Goal: Task Accomplishment & Management: Use online tool/utility

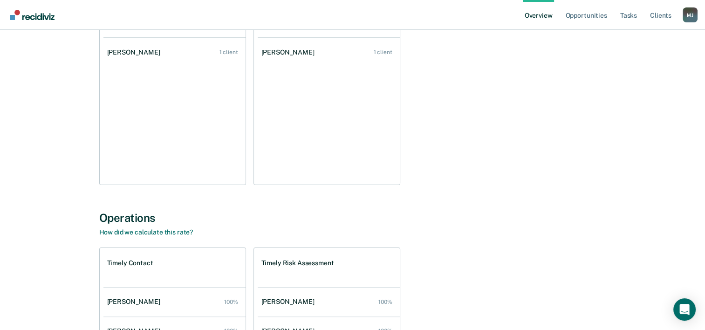
scroll to position [47, 0]
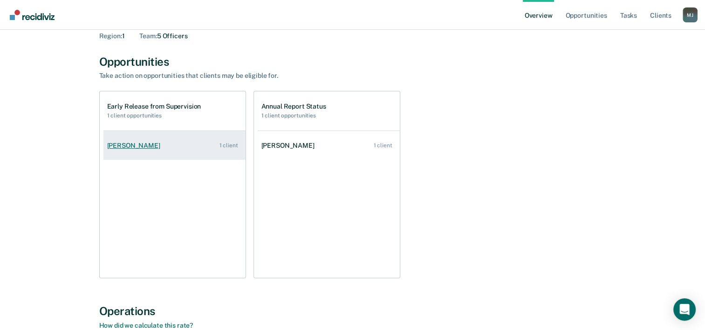
click at [131, 142] on div "Roslyn Yancey" at bounding box center [135, 146] width 57 height 8
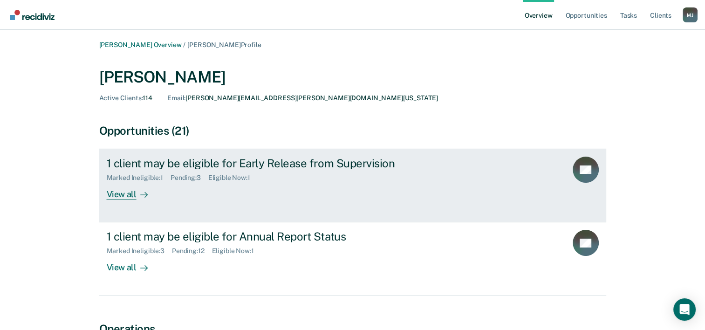
click at [173, 166] on div "1 client may be eligible for Early Release from Supervision" at bounding box center [270, 163] width 327 height 14
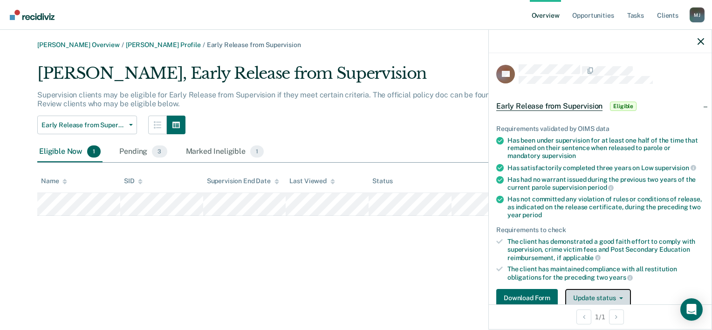
click at [592, 292] on button "Update status" at bounding box center [598, 298] width 66 height 19
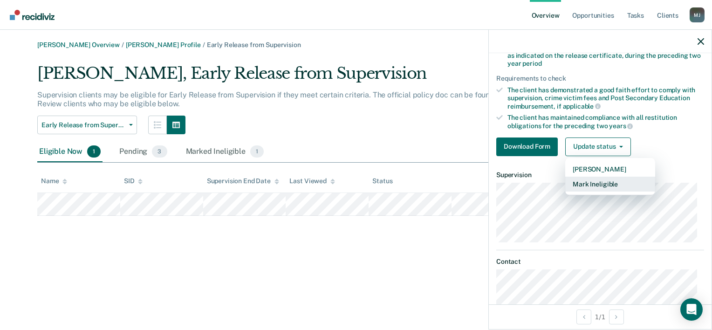
click at [606, 182] on button "Mark Ineligible" at bounding box center [610, 184] width 90 height 15
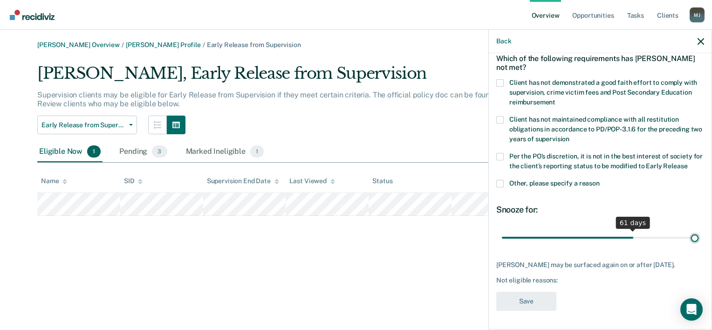
scroll to position [43, 0]
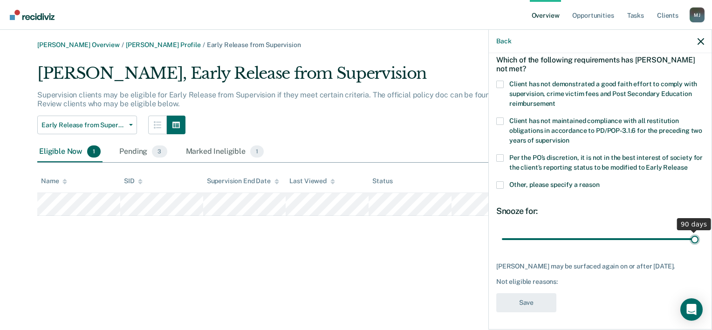
drag, startPoint x: 564, startPoint y: 233, endPoint x: 743, endPoint y: 223, distance: 179.1
type input "90"
click at [698, 231] on input "range" at bounding box center [600, 239] width 197 height 16
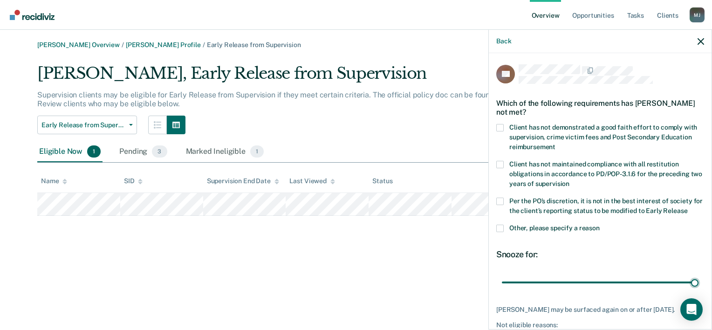
scroll to position [0, 0]
click at [501, 127] on span at bounding box center [499, 127] width 7 height 7
click at [555, 143] on input "Client has not demonstrated a good faith effort to comply with supervision, cri…" at bounding box center [555, 143] width 0 height 0
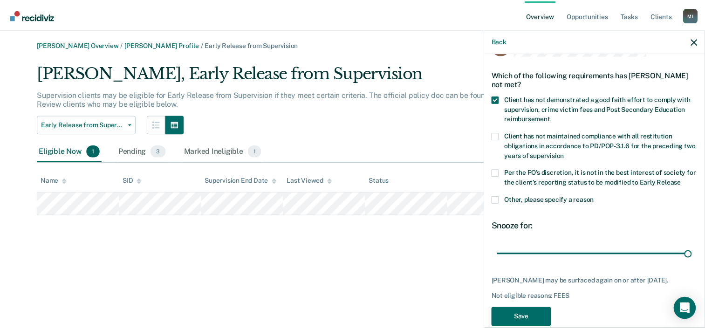
scroll to position [43, 0]
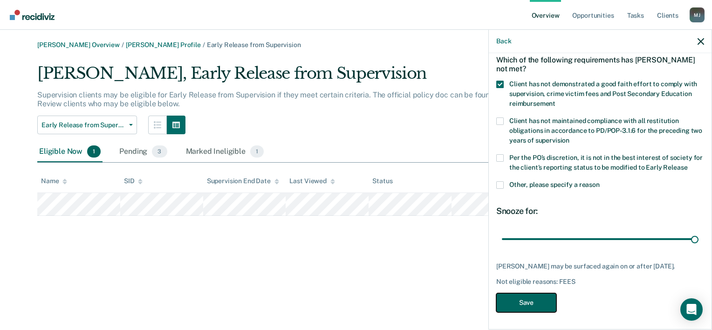
click at [550, 294] on button "Save" at bounding box center [526, 302] width 60 height 19
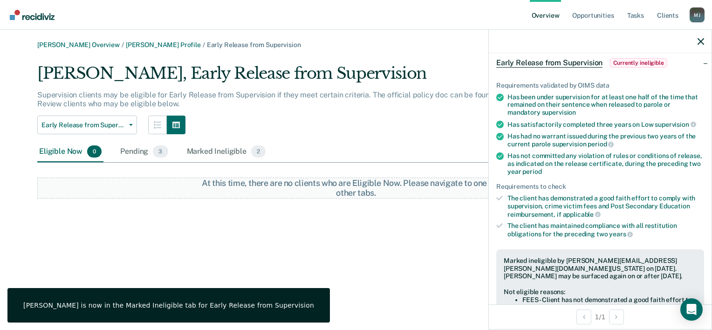
click at [375, 135] on div "Roslyn Yancey, Early Release from Supervision Supervision clients may be eligib…" at bounding box center [355, 131] width 637 height 135
click at [703, 41] on icon "button" at bounding box center [700, 41] width 7 height 7
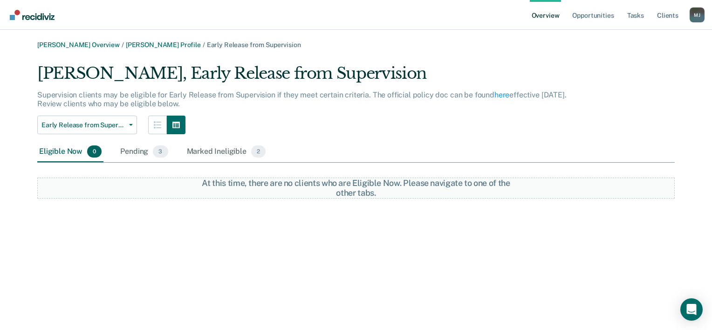
click at [550, 17] on link "Overview" at bounding box center [546, 15] width 32 height 30
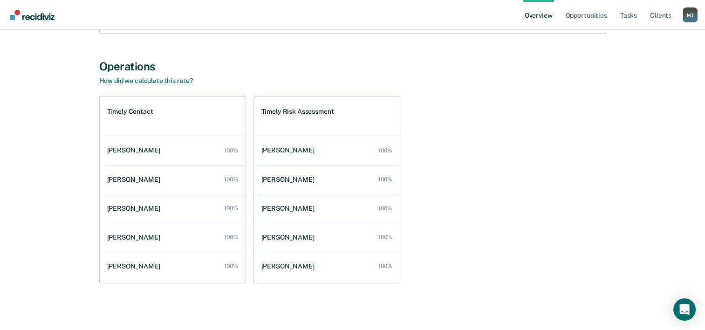
scroll to position [155, 0]
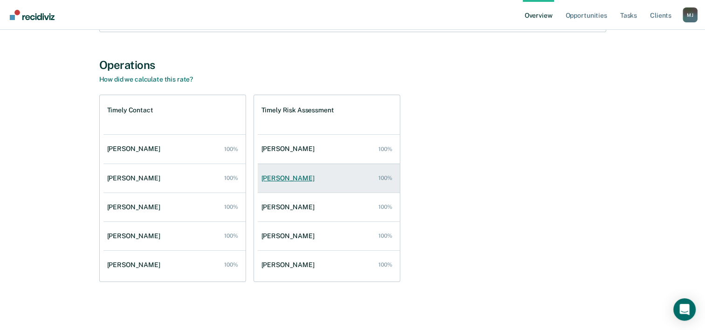
click at [319, 171] on link "Carlia Keener 100%" at bounding box center [329, 178] width 142 height 27
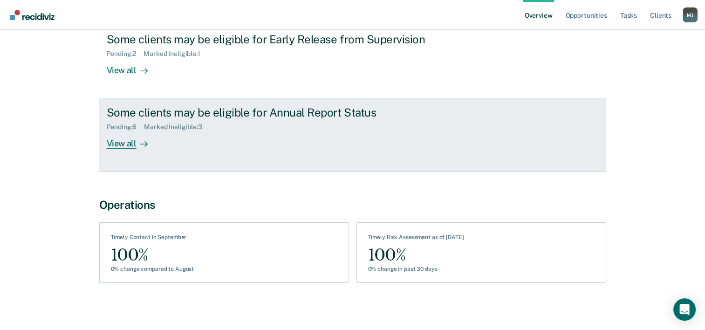
scroll to position [125, 0]
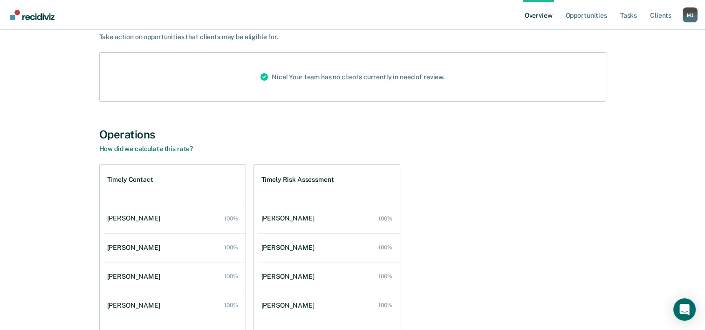
scroll to position [155, 0]
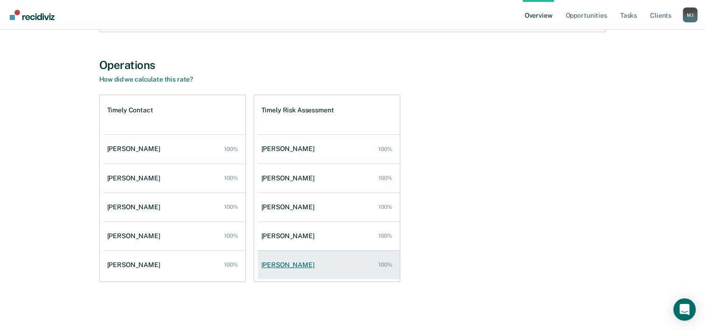
click at [289, 261] on div "Roslyn Yancey" at bounding box center [289, 265] width 57 height 8
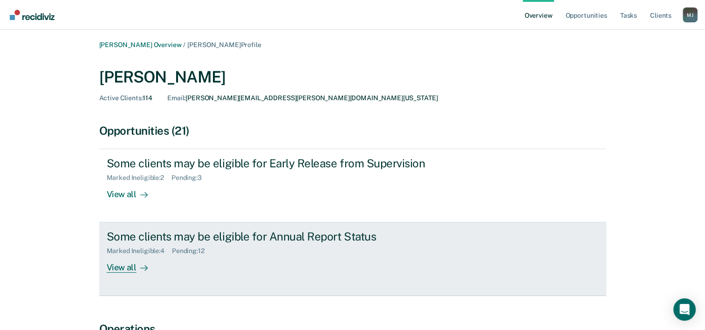
click at [156, 233] on div "Some clients may be eligible for Annual Report Status" at bounding box center [270, 237] width 327 height 14
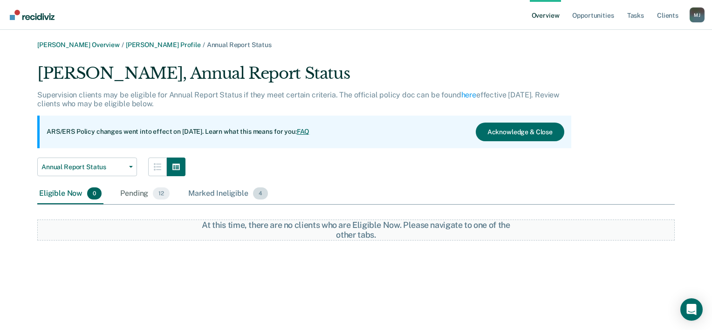
click at [219, 196] on div "Marked Ineligible 4" at bounding box center [227, 193] width 83 height 20
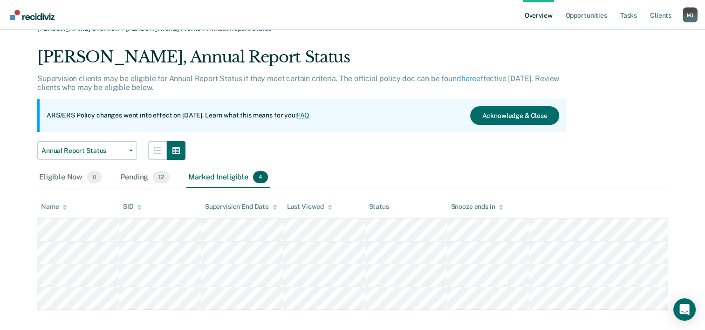
scroll to position [26, 0]
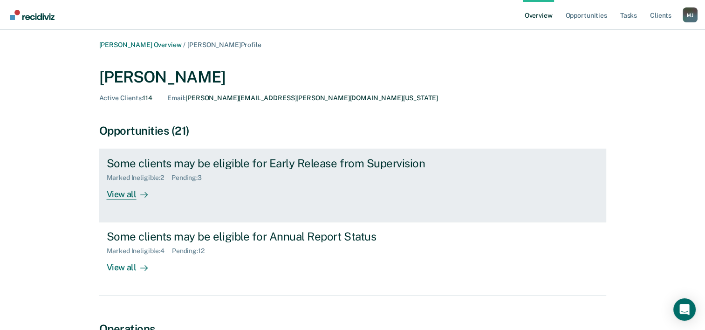
click at [234, 173] on div "Marked Ineligible : 2 Pending : 3" at bounding box center [270, 176] width 327 height 12
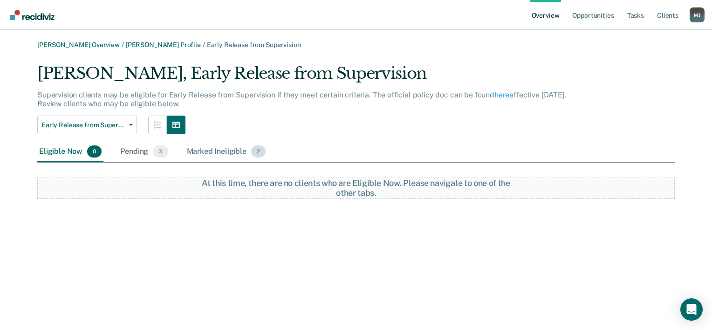
click at [219, 151] on div "Marked Ineligible 2" at bounding box center [226, 152] width 83 height 20
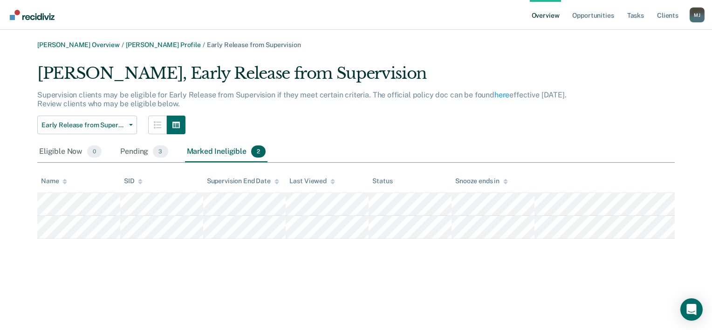
click at [545, 17] on link "Overview" at bounding box center [546, 15] width 32 height 30
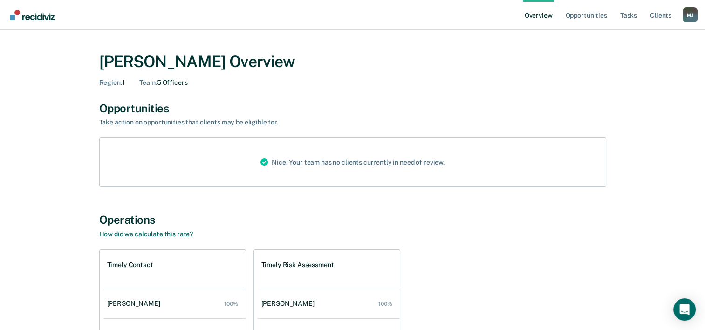
drag, startPoint x: 16, startPoint y: 155, endPoint x: 27, endPoint y: 68, distance: 87.8
click at [18, 142] on div "Miranda Jolly Overview Region : 1 Team : 5 Officers Opportunities Take action o…" at bounding box center [352, 248] width 682 height 414
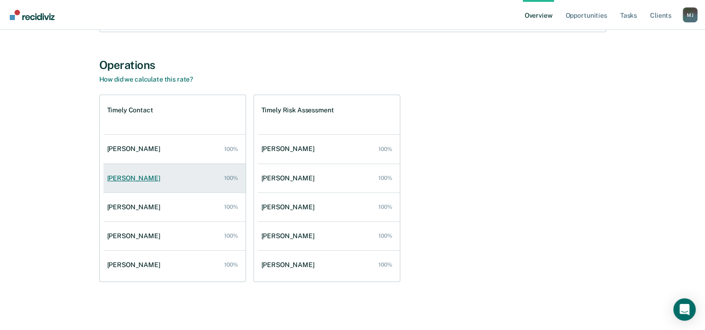
click at [177, 185] on link "Carlia Keener 100%" at bounding box center [174, 178] width 142 height 27
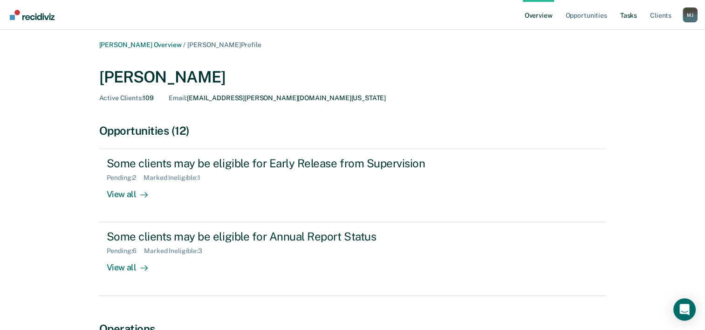
click at [626, 14] on link "Tasks" at bounding box center [628, 15] width 20 height 30
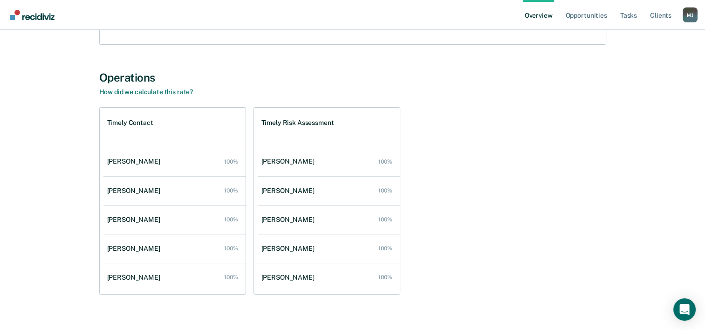
scroll to position [155, 0]
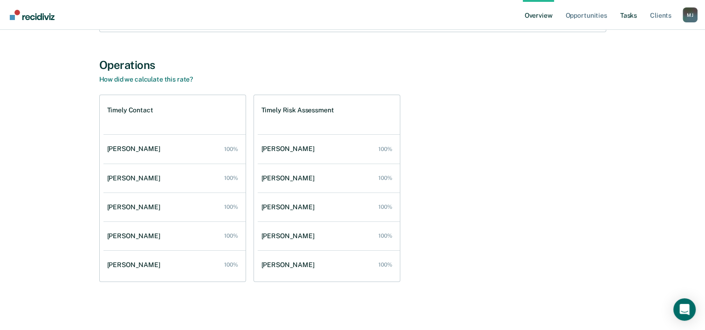
click at [631, 14] on link "Tasks" at bounding box center [628, 15] width 20 height 30
